Goal: Task Accomplishment & Management: Use online tool/utility

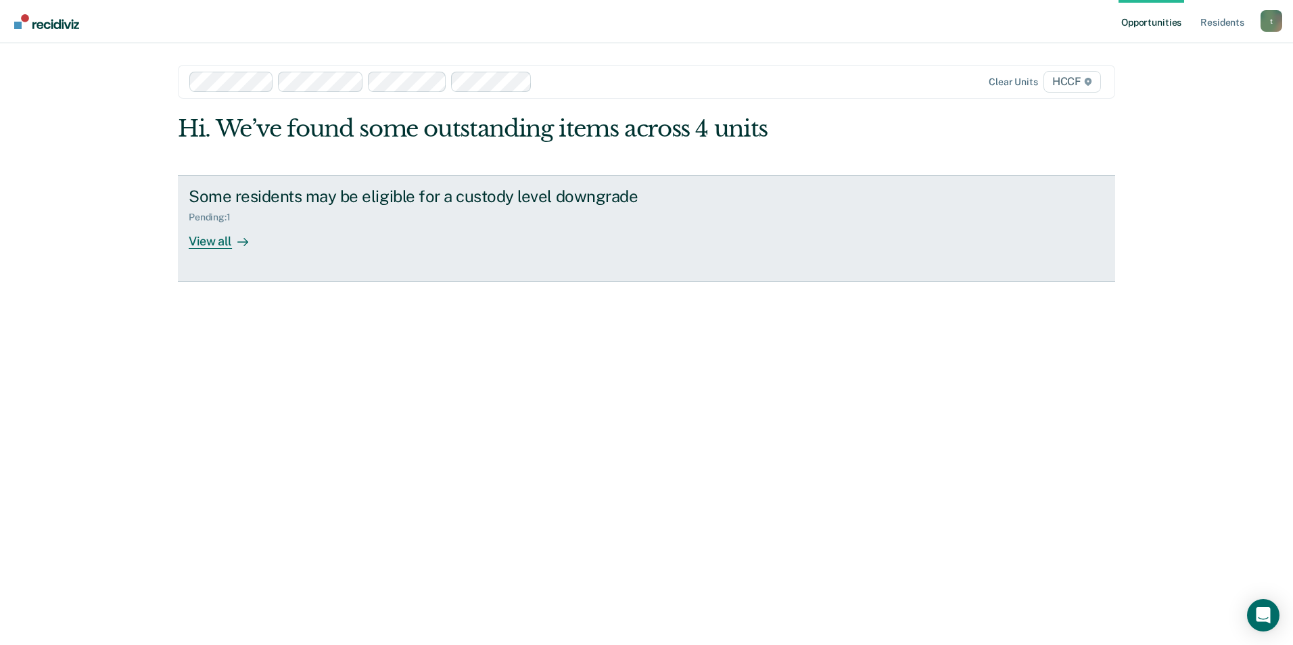
click at [221, 241] on div "View all" at bounding box center [227, 236] width 76 height 26
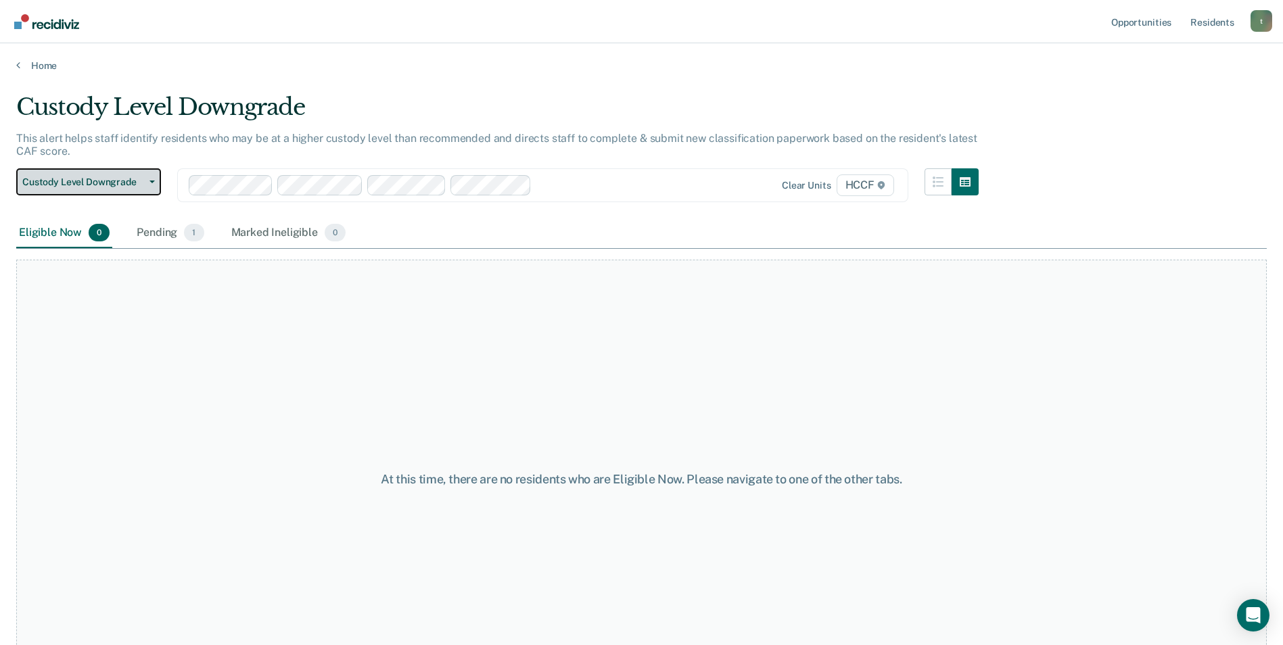
click at [135, 181] on span "Custody Level Downgrade" at bounding box center [83, 182] width 122 height 11
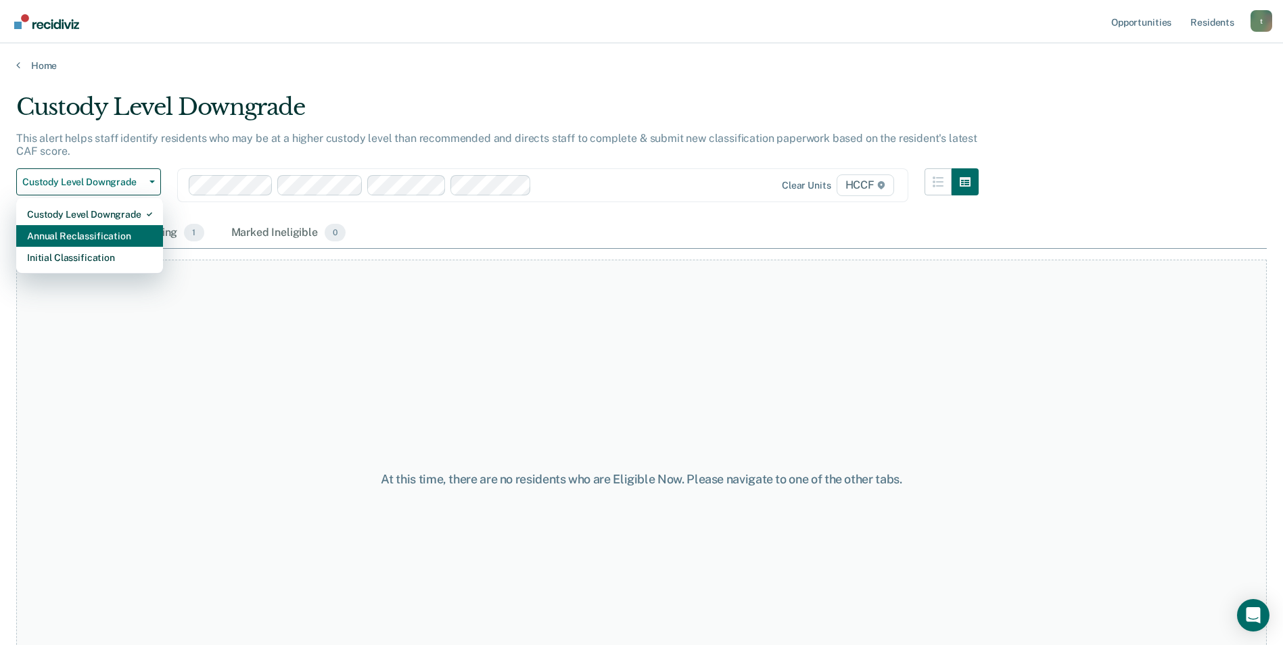
click at [118, 233] on div "Annual Reclassification" at bounding box center [89, 236] width 125 height 22
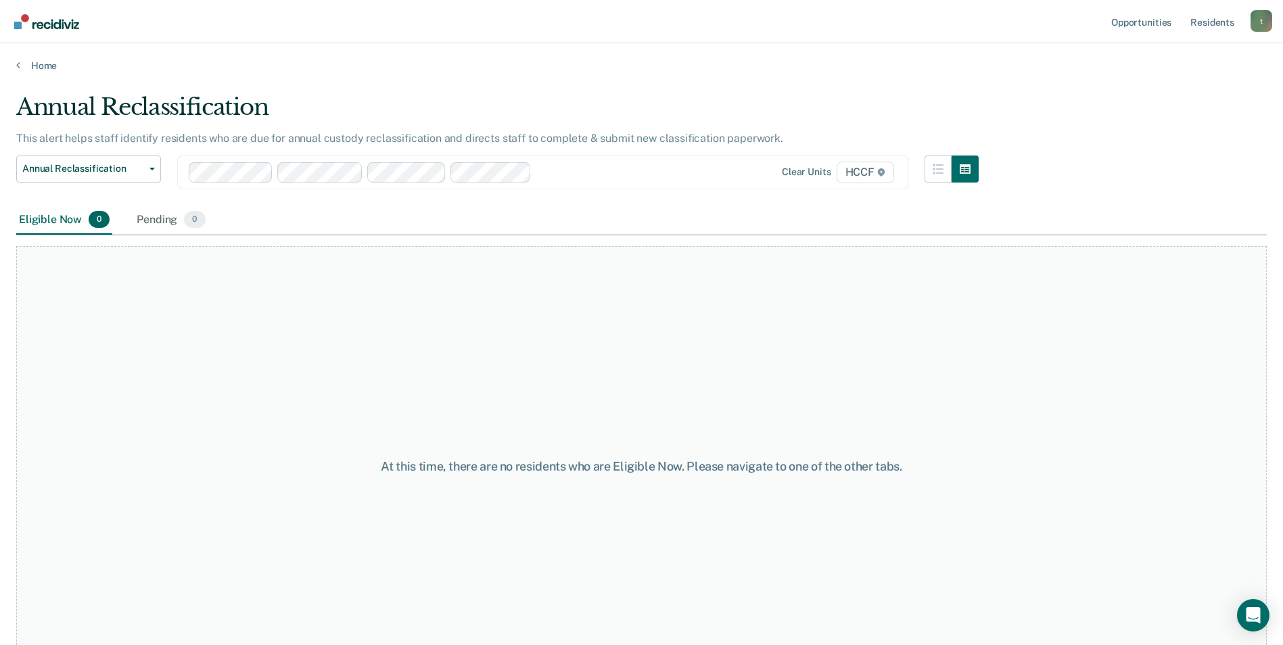
click at [885, 170] on icon at bounding box center [881, 172] width 7 height 8
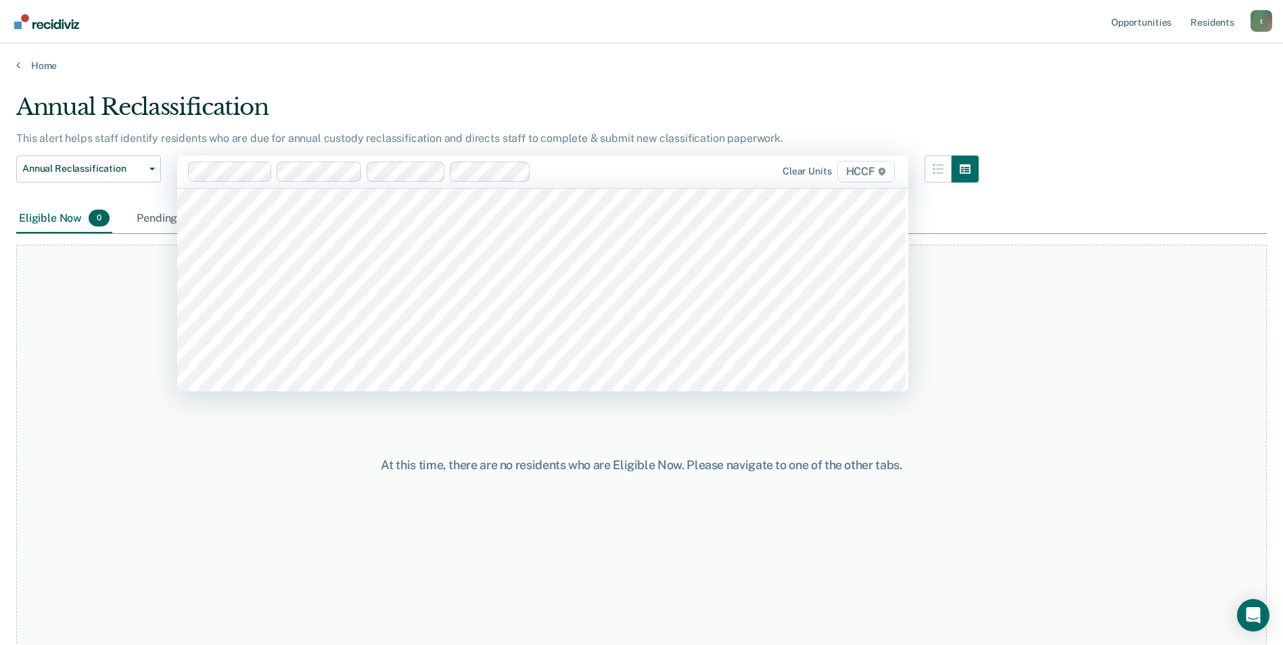
scroll to position [10418, 0]
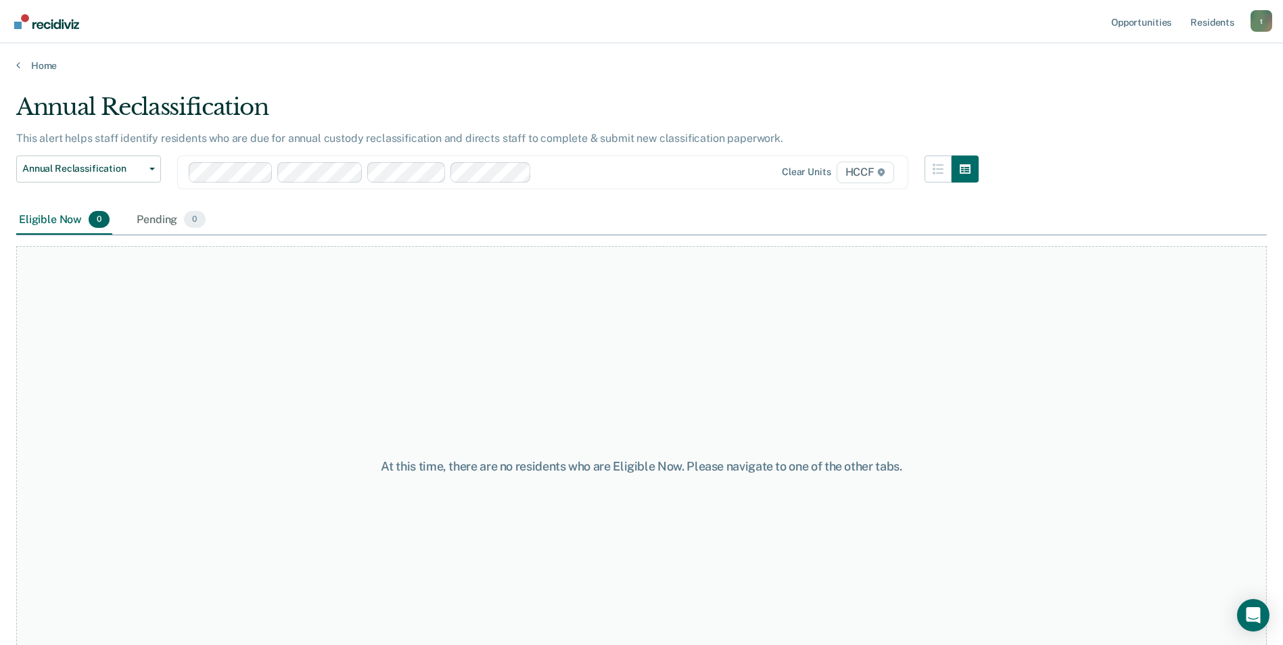
click at [885, 168] on icon at bounding box center [881, 172] width 8 height 8
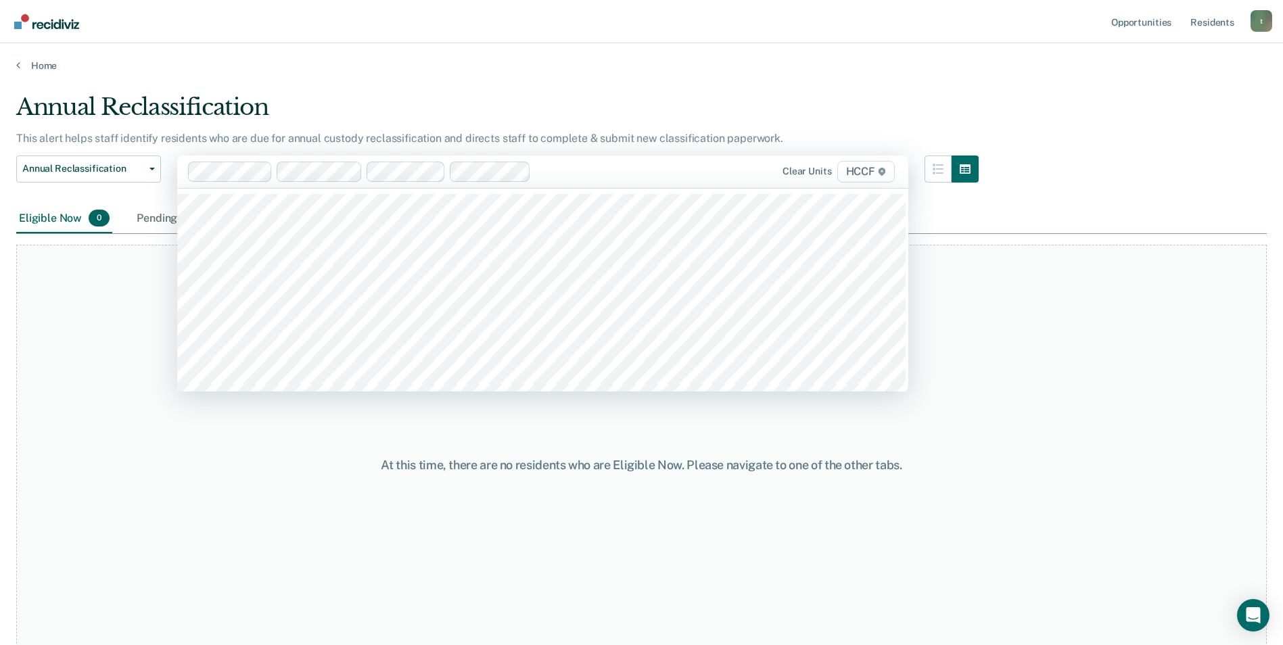
click at [886, 168] on icon at bounding box center [882, 172] width 8 height 8
type input "WC"
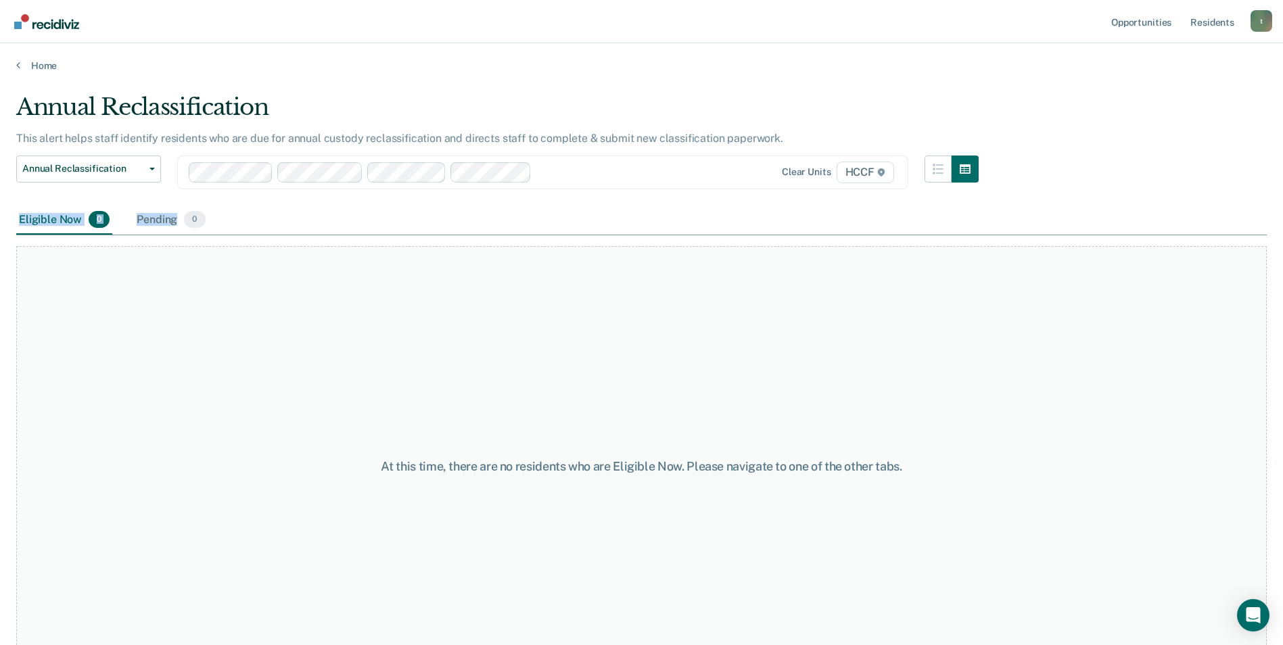
drag, startPoint x: 888, startPoint y: 170, endPoint x: 835, endPoint y: 203, distance: 62.0
click at [835, 203] on div "Annual Reclassification This alert helps staff identify residents who are due f…" at bounding box center [641, 318] width 1251 height 451
click at [884, 170] on span "HCCF" at bounding box center [865, 173] width 57 height 22
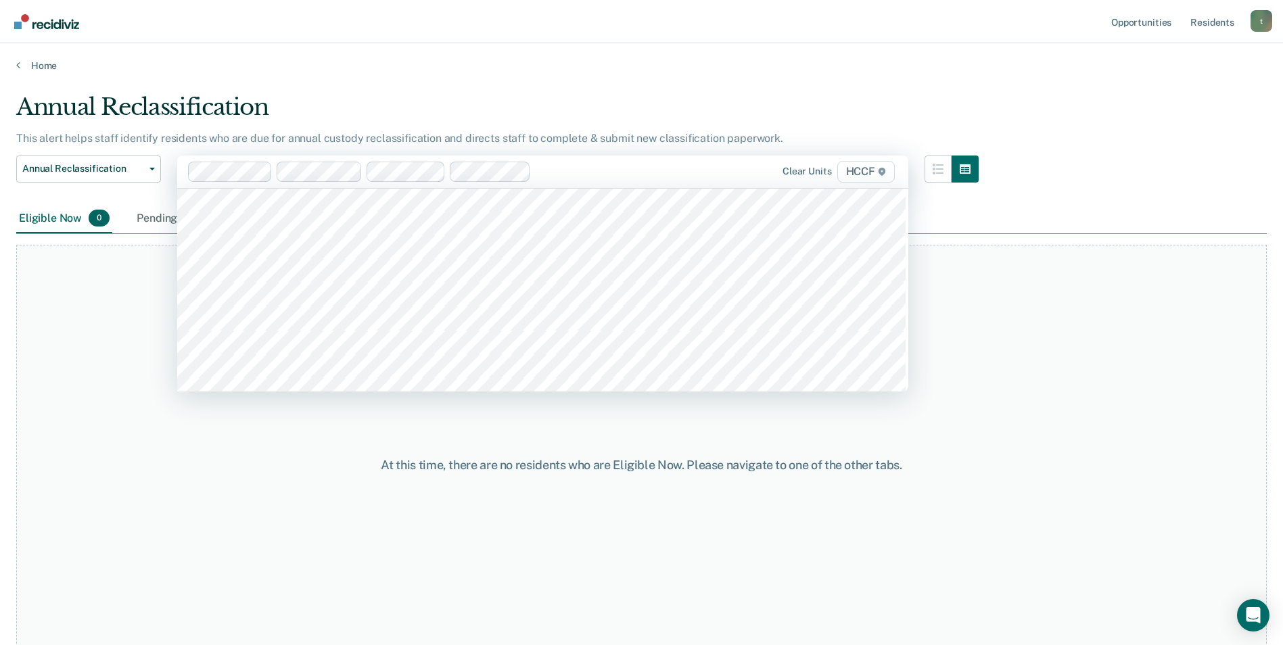
scroll to position [10407, 0]
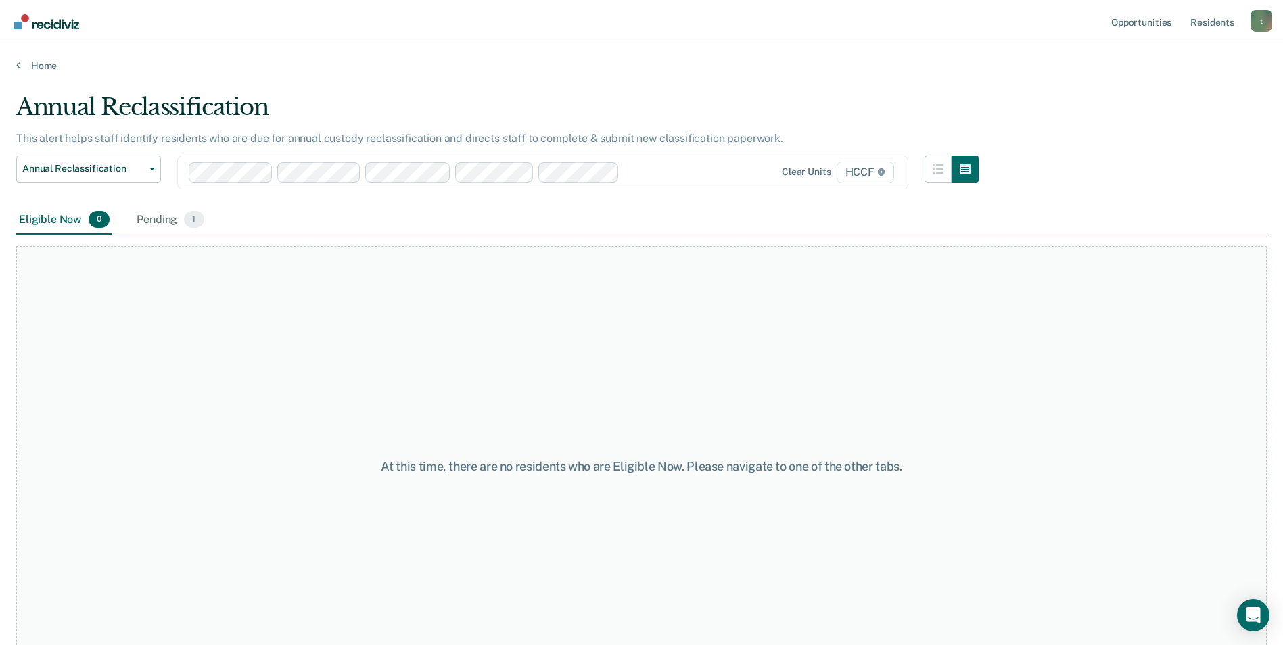
click at [871, 167] on span "HCCF" at bounding box center [865, 173] width 57 height 22
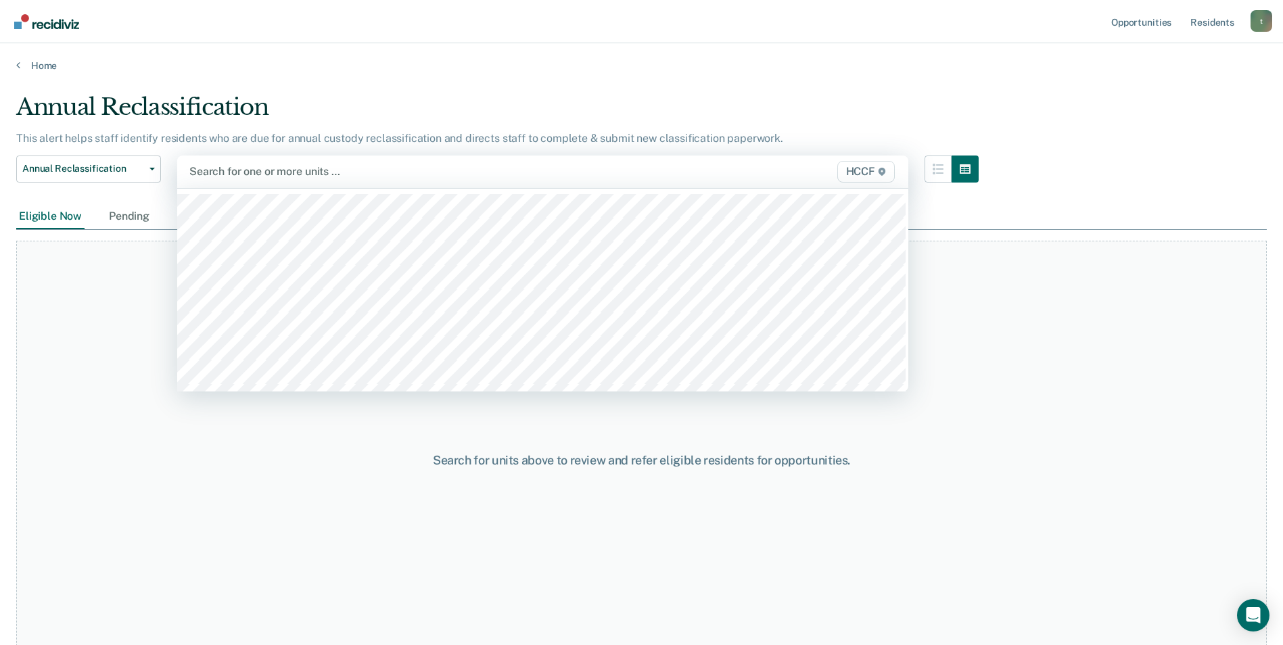
click at [87, 300] on div "Search for units above to review and refer eligible residents for opportunities." at bounding box center [641, 461] width 1251 height 440
click at [894, 167] on span "HCCF" at bounding box center [865, 172] width 57 height 22
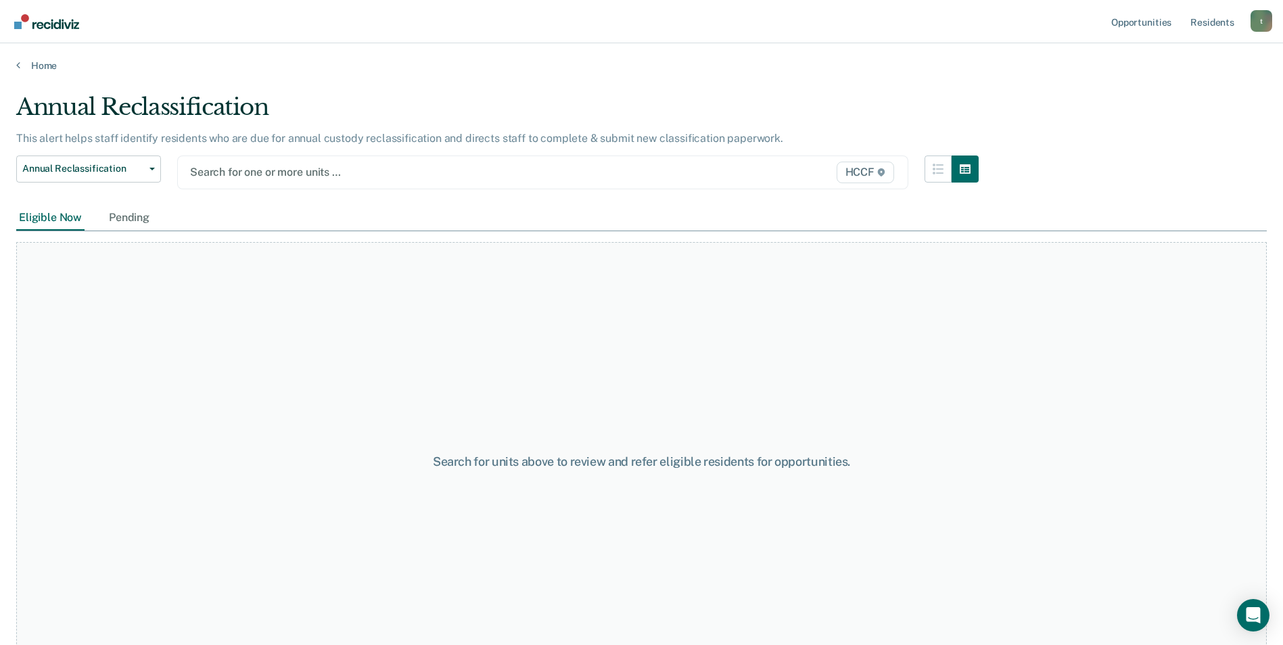
drag, startPoint x: 888, startPoint y: 170, endPoint x: 896, endPoint y: 122, distance: 48.7
click at [896, 122] on div "Annual Reclassification" at bounding box center [497, 112] width 963 height 39
click at [937, 162] on button "button" at bounding box center [938, 169] width 27 height 27
click at [971, 164] on icon "button" at bounding box center [965, 168] width 11 height 9
click at [315, 169] on div at bounding box center [436, 172] width 493 height 16
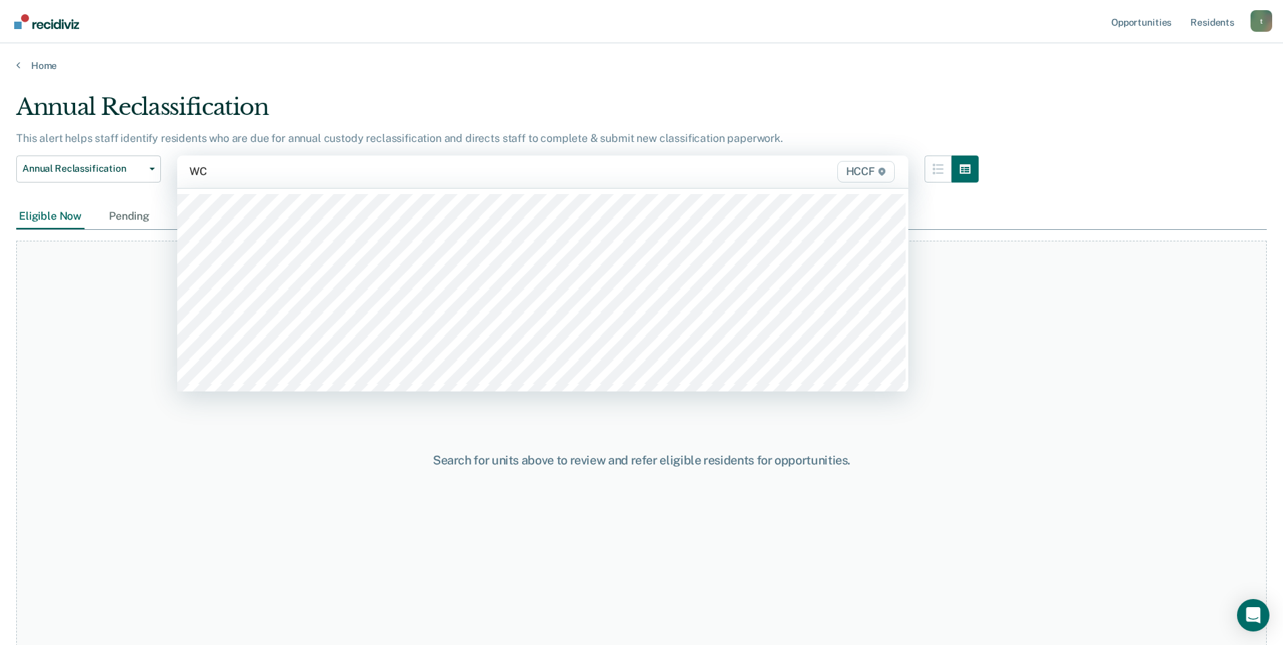
type input "WCF"
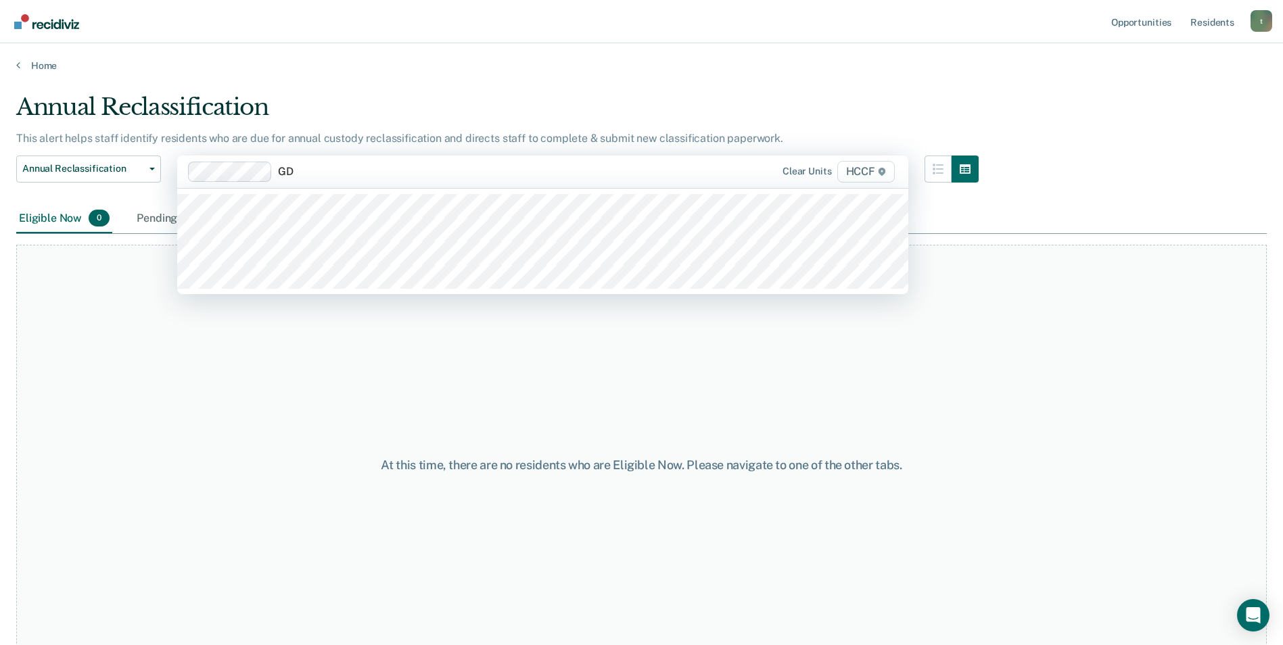
click at [294, 173] on input "GD" at bounding box center [287, 171] width 18 height 13
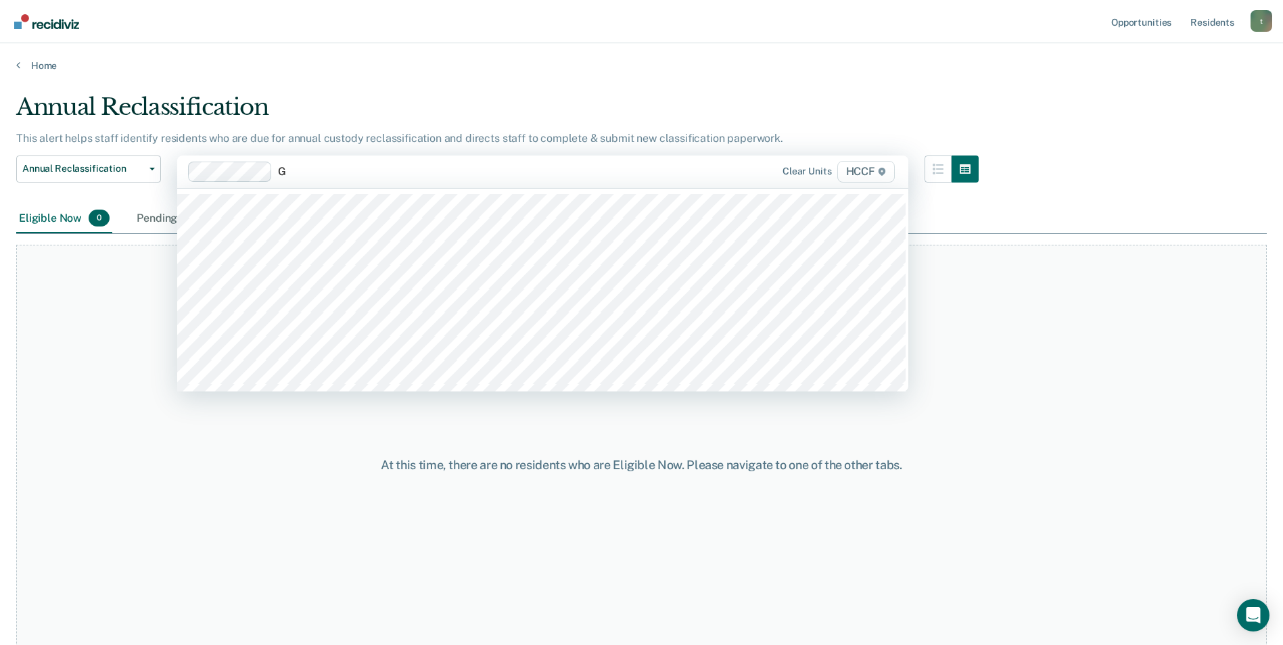
type input "GC"
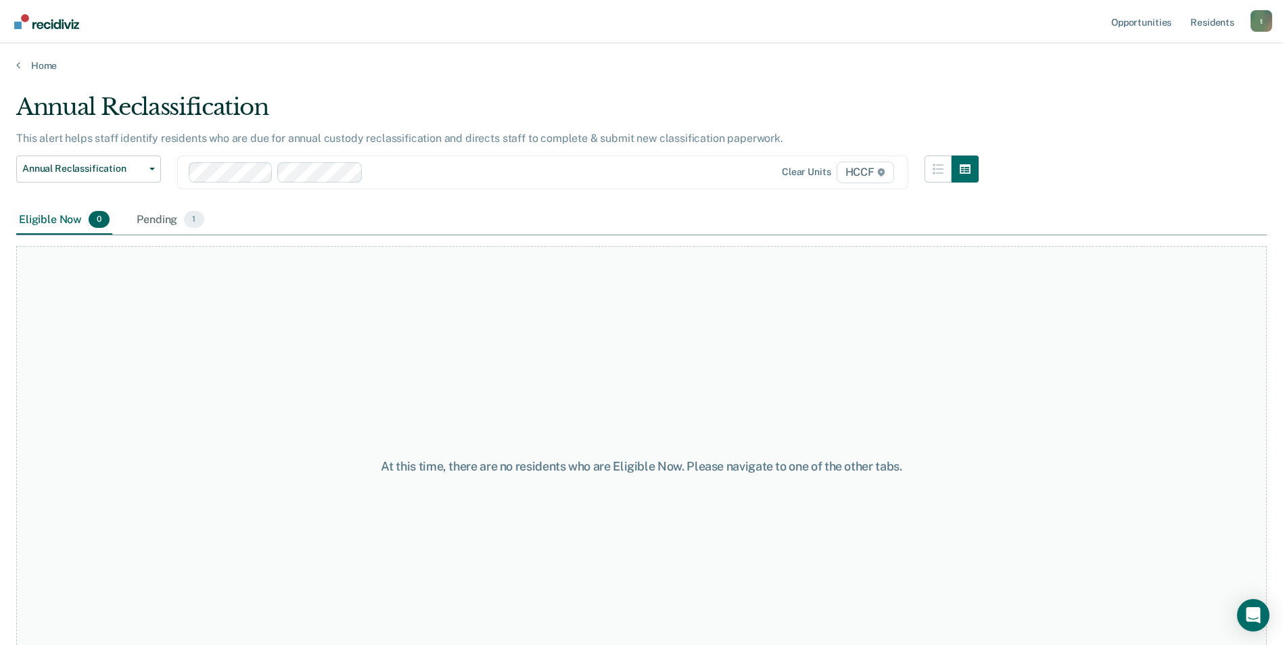
type input "D"
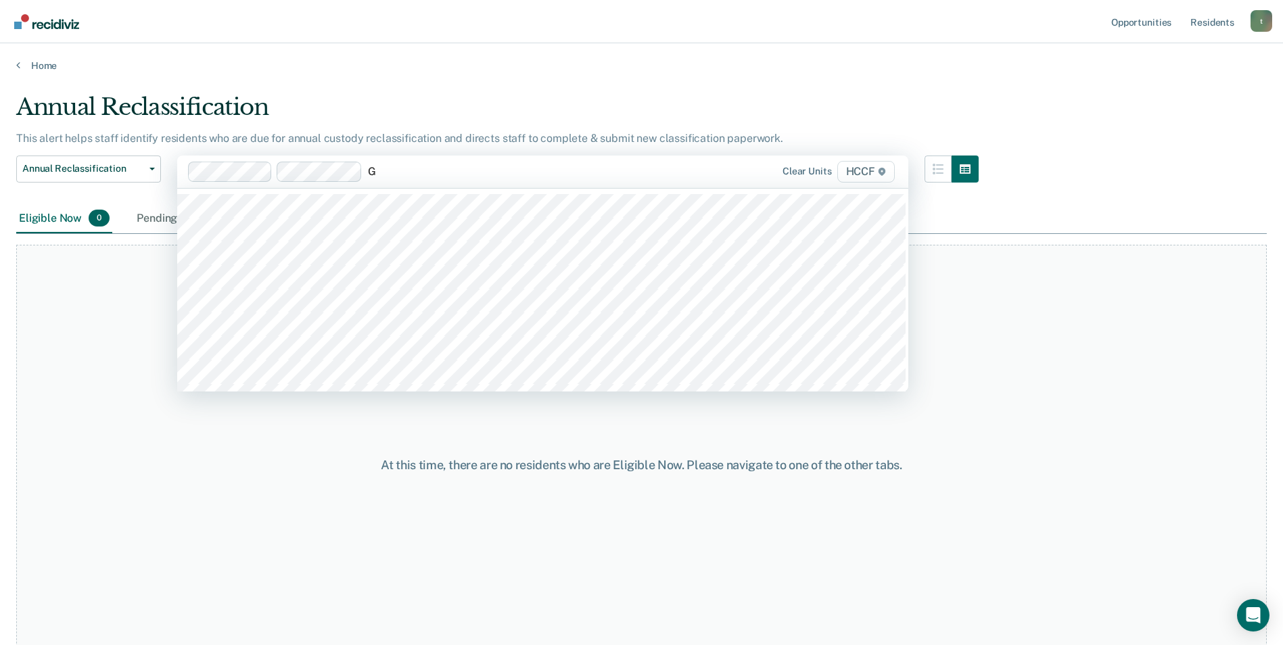
type input "GD"
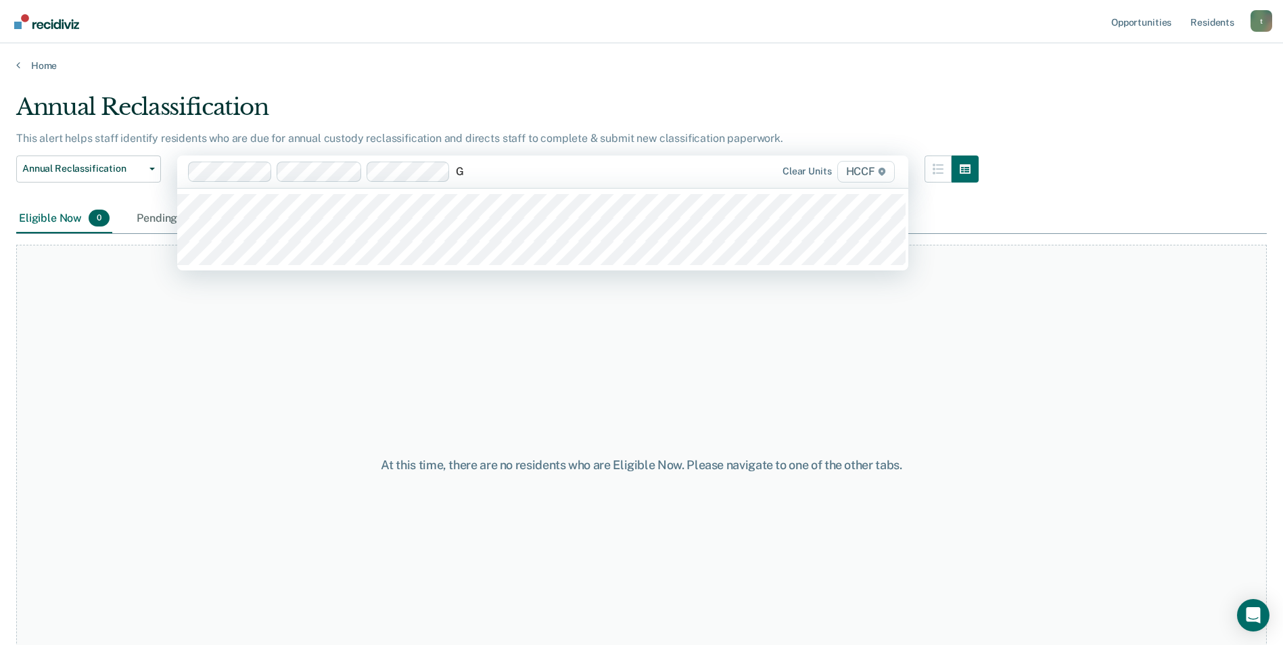
type input "GD"
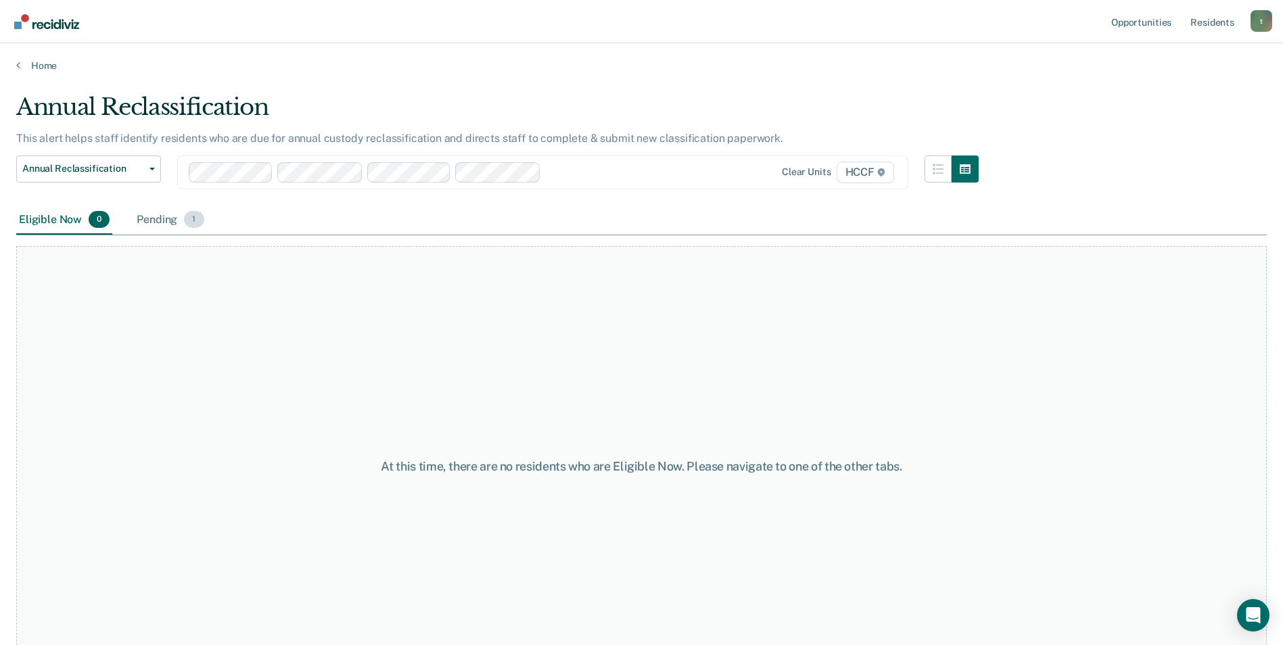
click at [159, 220] on div "Pending 1" at bounding box center [170, 221] width 72 height 30
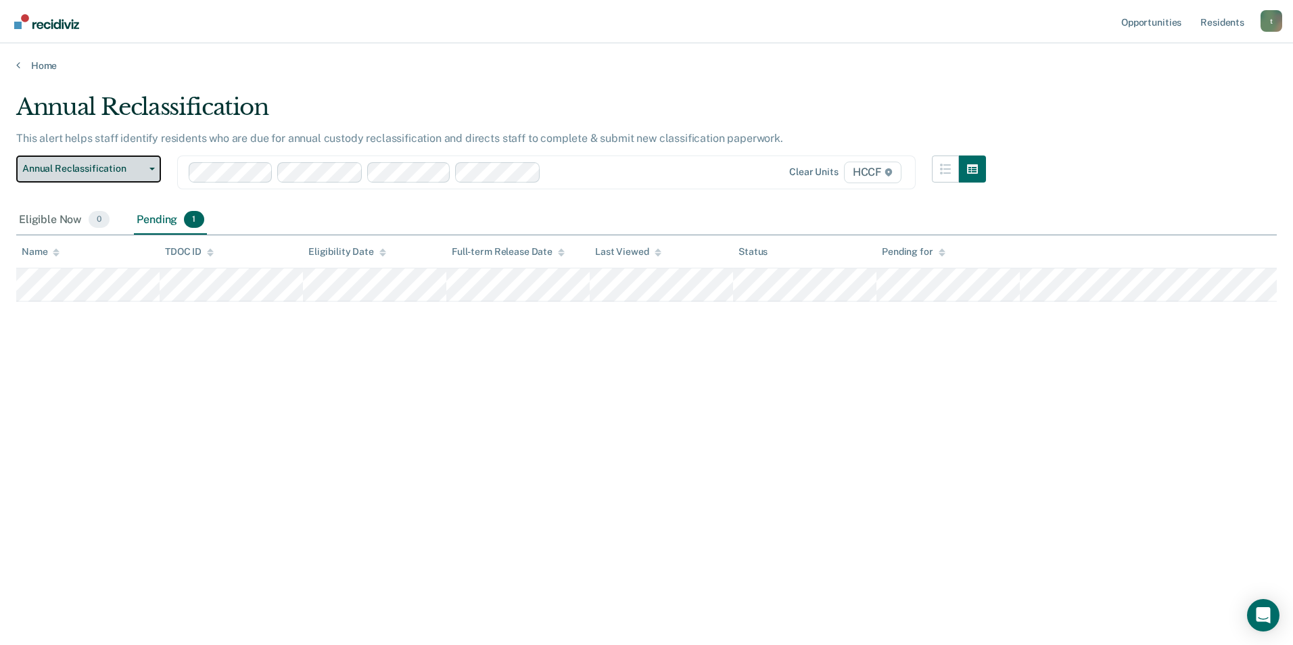
click at [156, 167] on button "Annual Reclassification" at bounding box center [88, 169] width 145 height 27
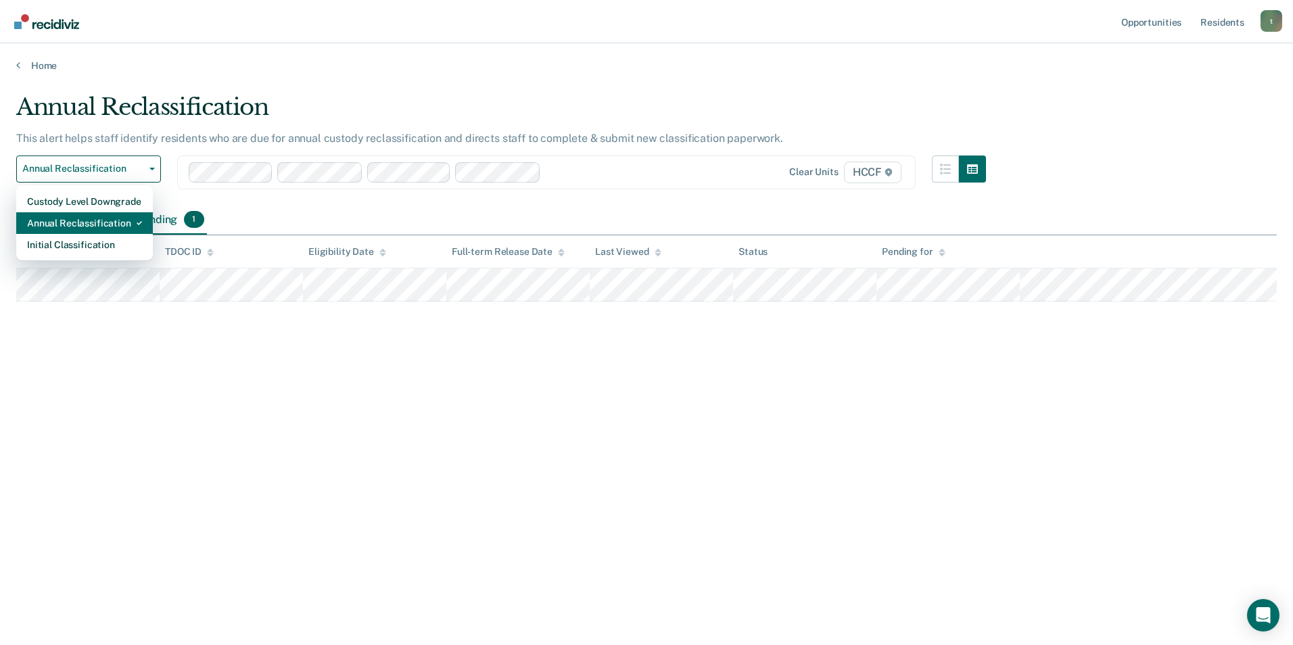
click at [108, 227] on div "Annual Reclassification" at bounding box center [84, 223] width 115 height 22
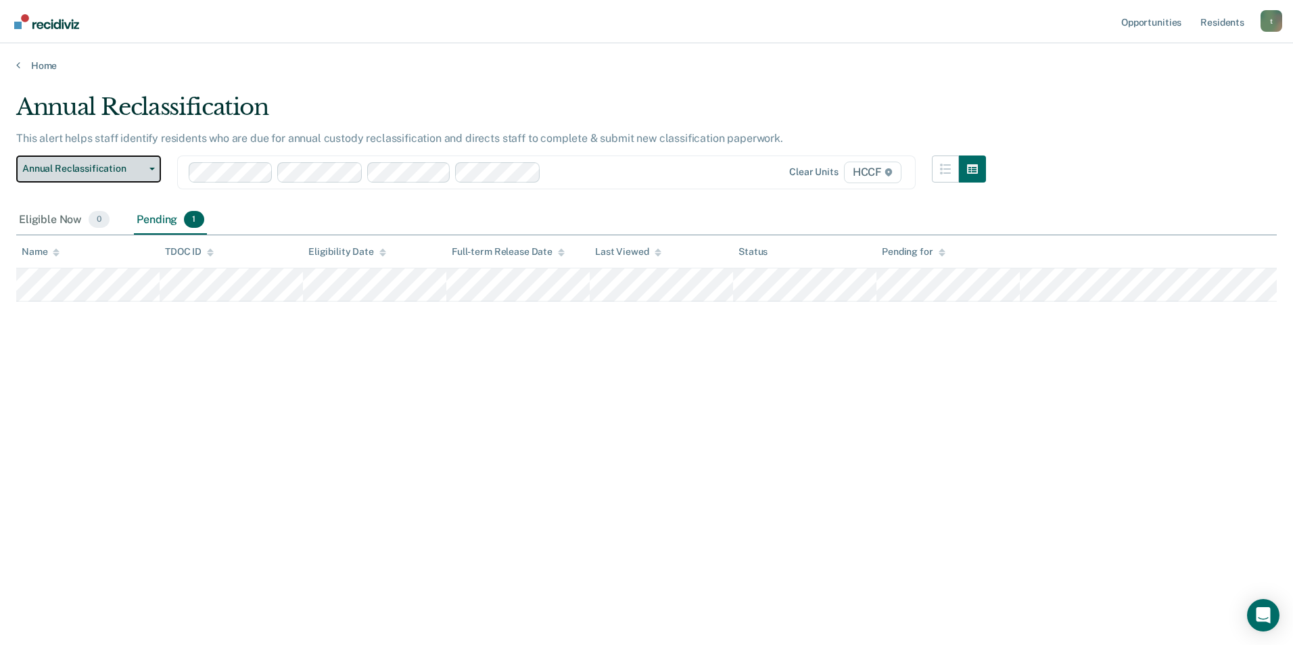
click at [145, 169] on span "button" at bounding box center [149, 169] width 11 height 3
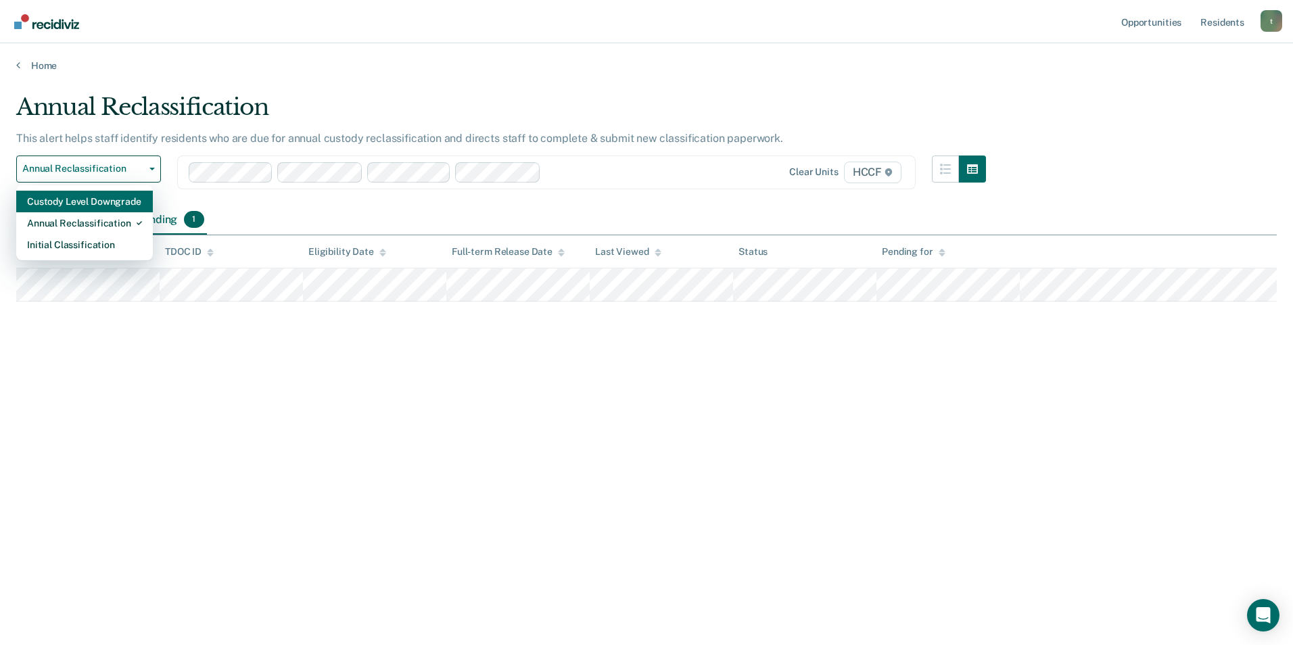
click at [71, 198] on div "Custody Level Downgrade" at bounding box center [84, 202] width 115 height 22
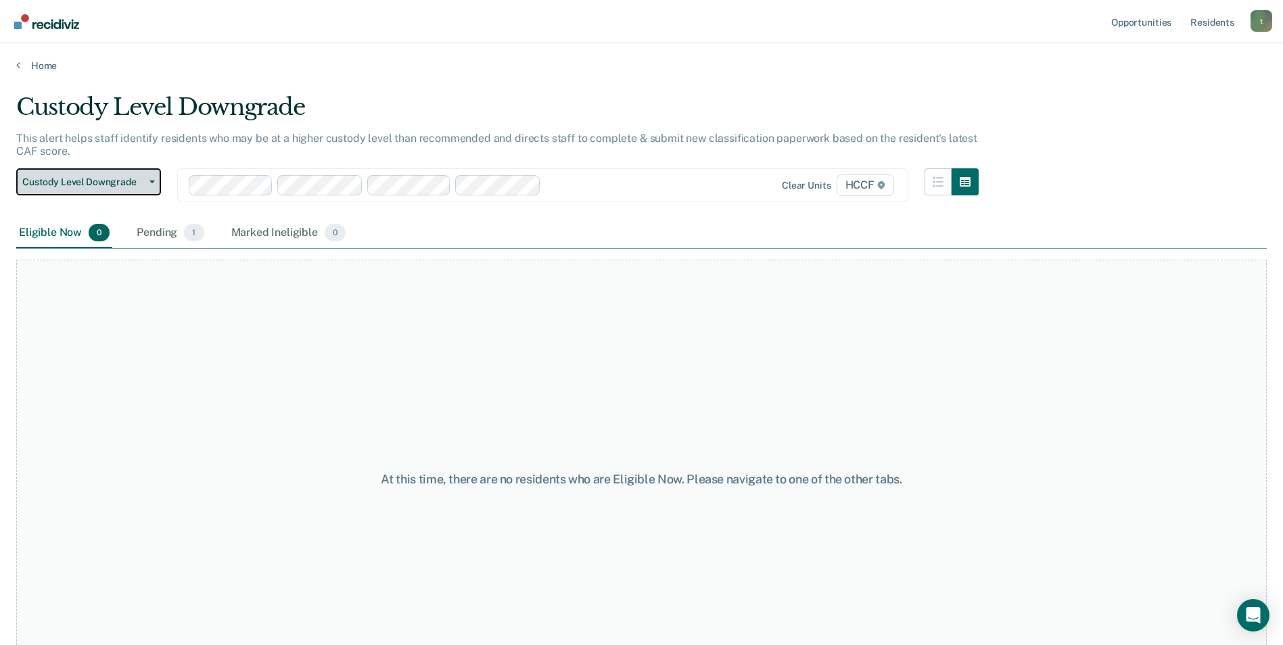
click at [150, 181] on icon "button" at bounding box center [151, 182] width 5 height 3
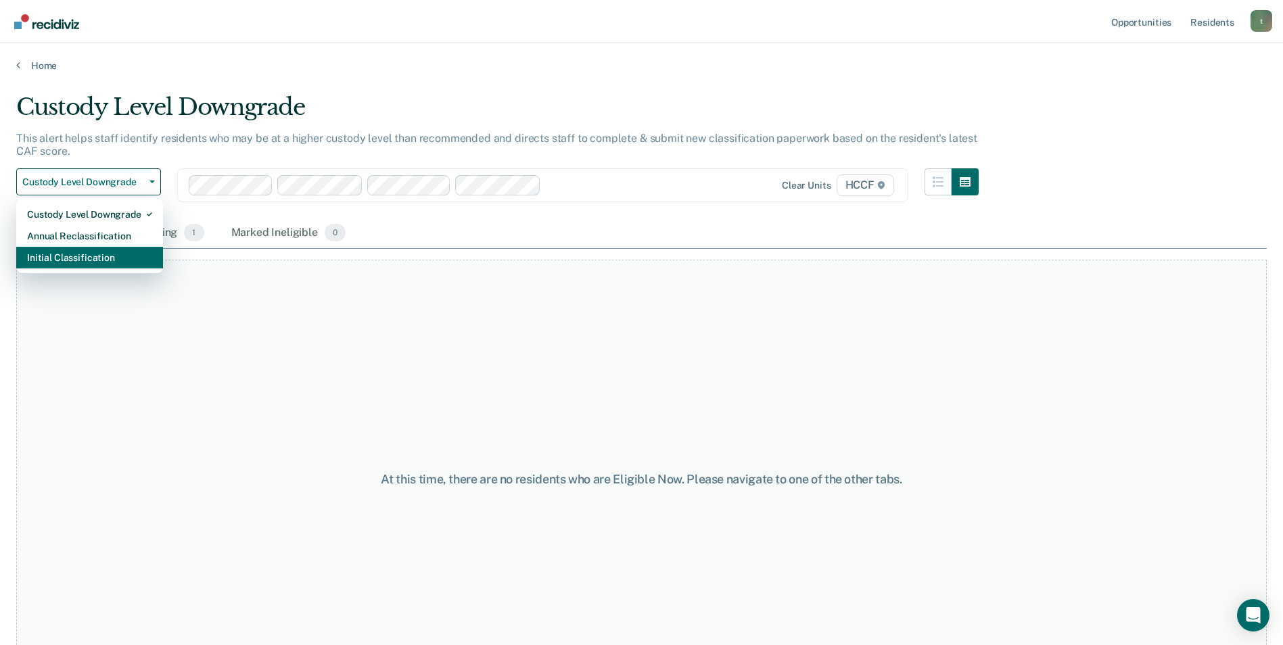
click at [85, 256] on div "Initial Classification" at bounding box center [89, 258] width 125 height 22
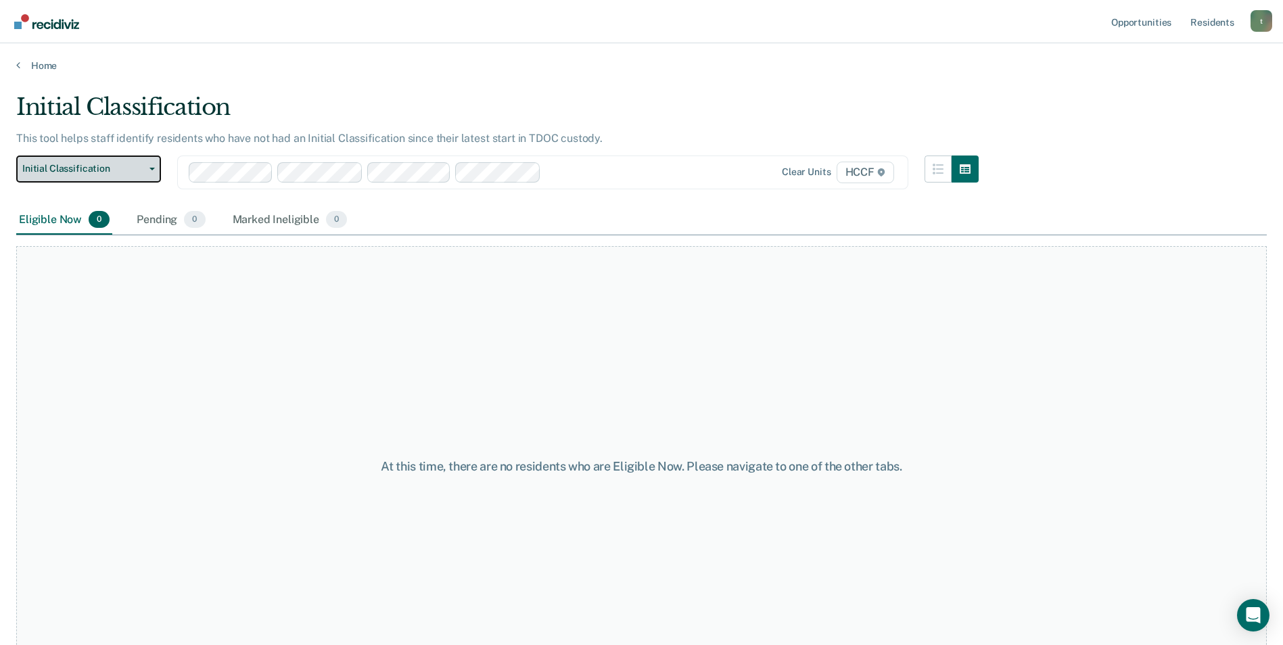
click at [152, 170] on icon "button" at bounding box center [151, 169] width 5 height 3
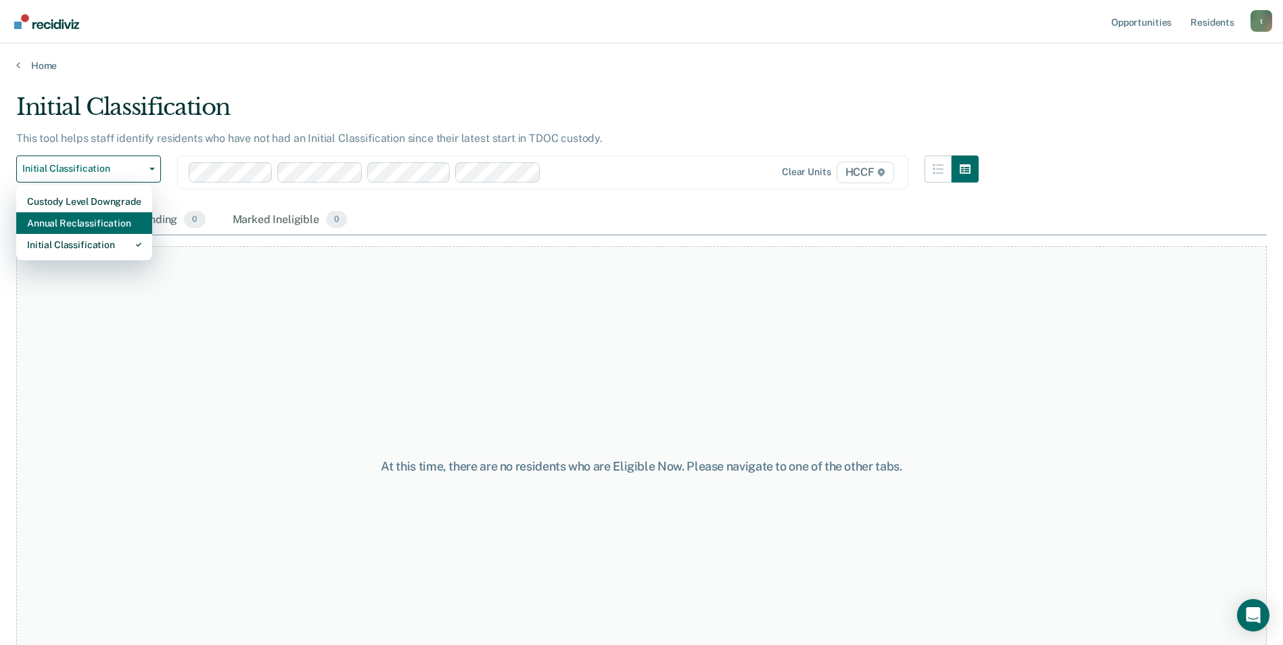
click at [111, 226] on div "Annual Reclassification" at bounding box center [84, 223] width 114 height 22
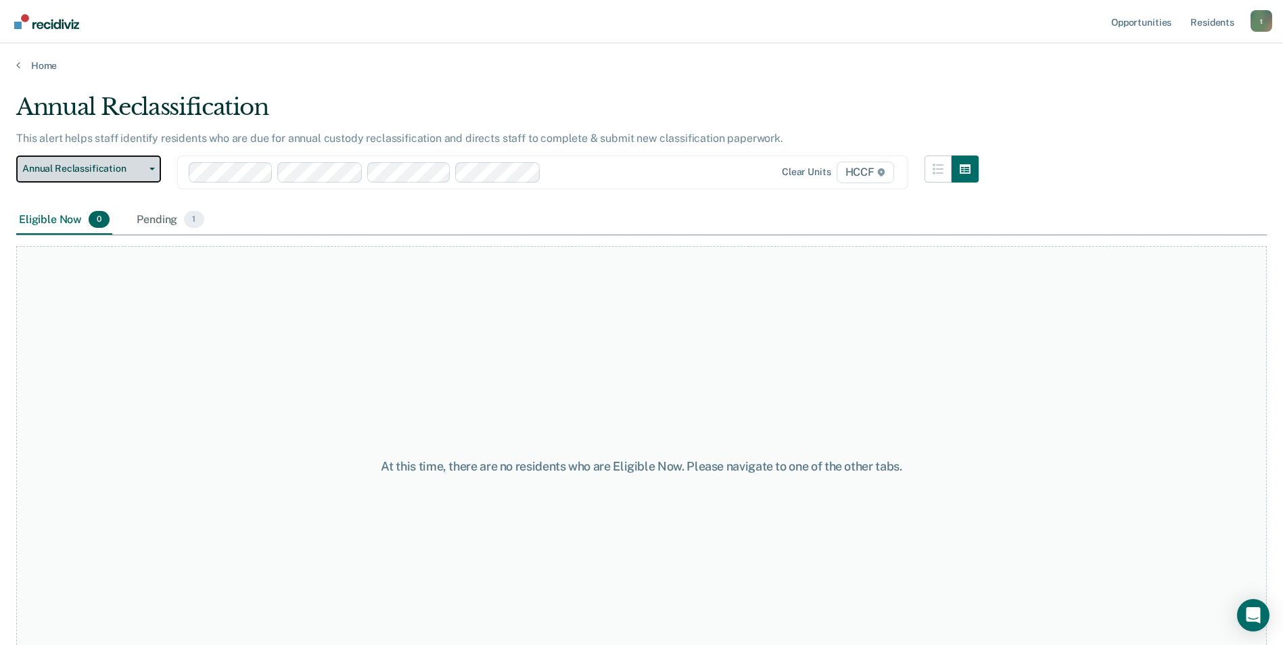
click at [156, 169] on button "Annual Reclassification" at bounding box center [88, 169] width 145 height 27
click at [424, 60] on link "Home" at bounding box center [641, 66] width 1251 height 12
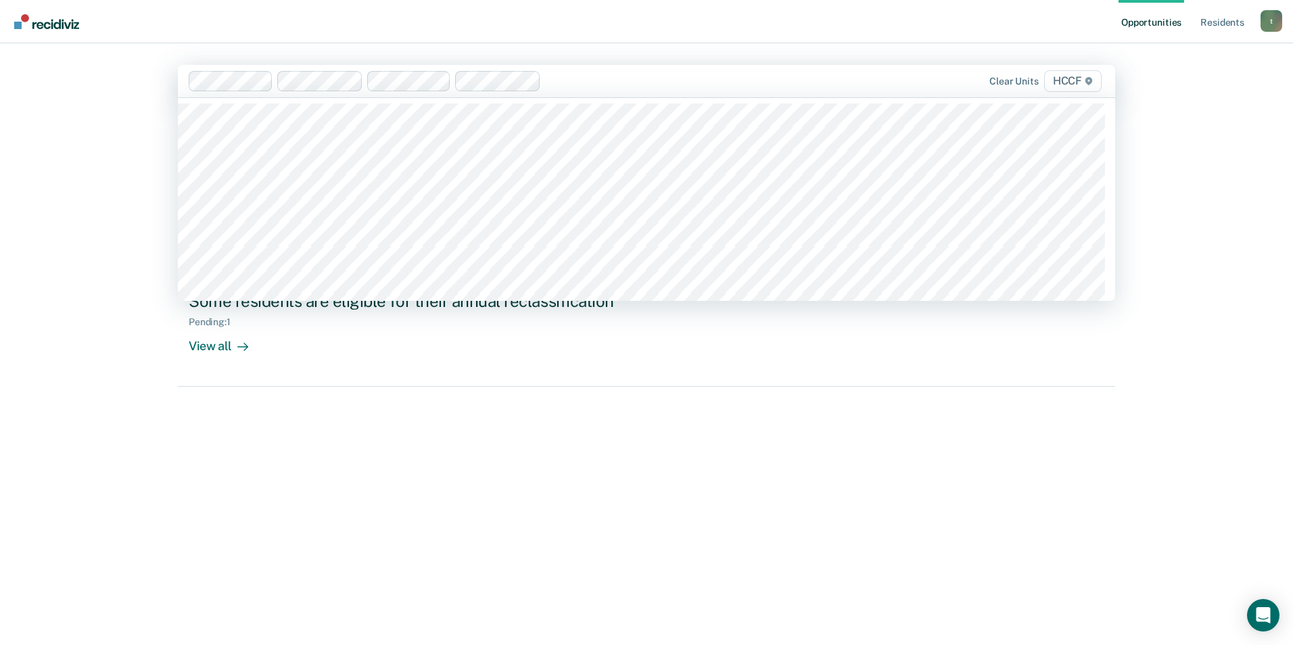
click at [562, 76] on div at bounding box center [687, 81] width 281 height 16
